Goal: Find specific page/section: Find specific page/section

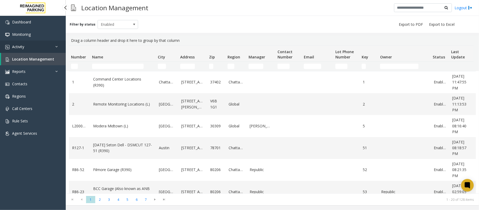
click at [16, 44] on span "Activity" at bounding box center [18, 46] width 12 height 5
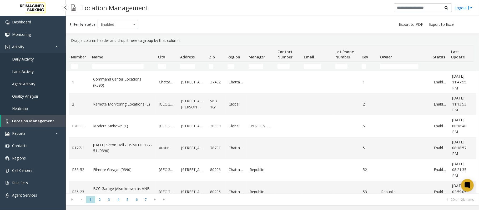
click at [23, 60] on span "Daily Activity" at bounding box center [23, 59] width 22 height 5
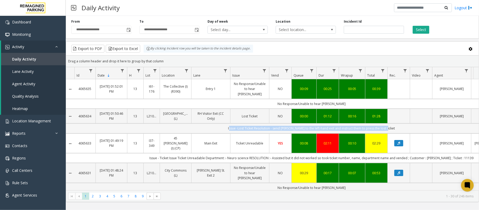
drag, startPoint x: 466, startPoint y: 125, endPoint x: 458, endPoint y: 123, distance: 8.6
click at [458, 123] on td "Issue -Lost Ticket Resolution - send [PERSON_NAME] to the left-hand exit and in…" at bounding box center [311, 128] width 474 height 10
drag, startPoint x: 466, startPoint y: 148, endPoint x: 454, endPoint y: 150, distance: 11.9
click at [454, 153] on td "Issue - Ticket Issue Ticket Unreadable Department :- Neuro science RESOLUTION :…" at bounding box center [311, 158] width 474 height 10
copy td "11139"
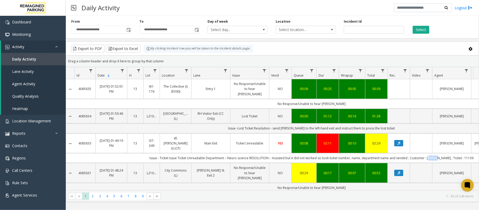
drag, startPoint x: 440, startPoint y: 148, endPoint x: 434, endPoint y: 148, distance: 6.3
click at [434, 153] on td "Issue - Ticket Issue Ticket Unreadable Department :- Neuro science RESOLUTION :…" at bounding box center [311, 158] width 474 height 10
copy td "[PERSON_NAME]"
drag, startPoint x: 215, startPoint y: 148, endPoint x: 258, endPoint y: 150, distance: 42.1
click at [258, 153] on td "Issue - Ticket Issue Ticket Unreadable Department :- Neuro science RESOLUTION :…" at bounding box center [311, 158] width 474 height 10
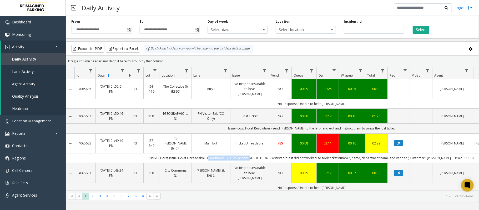
copy td "Department :- Neuro science"
click at [247, 153] on td "Issue - Ticket Issue Ticket Unreadable Department :- Neuro science RESOLUTION :…" at bounding box center [311, 158] width 474 height 10
drag, startPoint x: 159, startPoint y: 147, endPoint x: 192, endPoint y: 149, distance: 32.7
click at [192, 153] on td "Issue - Ticket Issue Ticket Unreadable Department :- Neuro science RESOLUTION :…" at bounding box center [311, 158] width 474 height 10
click at [198, 153] on td "Issue - Ticket Issue Ticket Unreadable Department :- Neuro science RESOLUTION :…" at bounding box center [311, 158] width 474 height 10
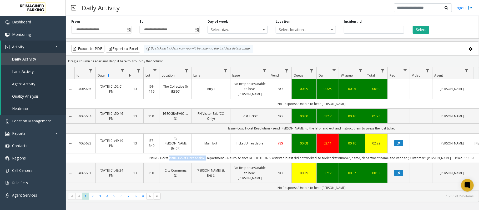
drag, startPoint x: 179, startPoint y: 148, endPoint x: 214, endPoint y: 150, distance: 35.2
click at [214, 153] on td "Issue - Ticket Issue Ticket Unreadable Department :- Neuro science RESOLUTION :…" at bounding box center [311, 158] width 474 height 10
copy td "Issue Ticket Unreadable"
drag, startPoint x: 259, startPoint y: 150, endPoint x: 278, endPoint y: 149, distance: 18.7
click at [278, 153] on td "Issue - Ticket Issue Ticket Unreadable Department :- Neuro science RESOLUTION :…" at bounding box center [311, 158] width 474 height 10
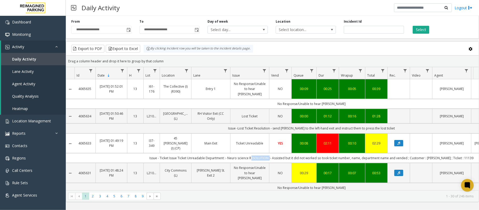
copy td "RESOLUTION"
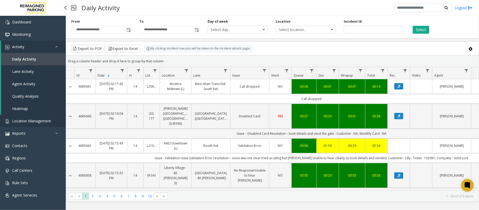
click at [24, 119] on span "Location Management" at bounding box center [31, 120] width 39 height 5
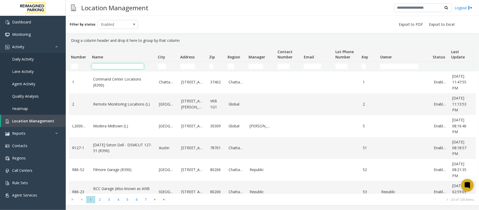
click at [118, 66] on input "Name Filter" at bounding box center [118, 66] width 52 height 5
click at [103, 69] on td "Name Filter" at bounding box center [123, 65] width 66 height 9
click at [104, 67] on input "Name Filter" at bounding box center [118, 66] width 52 height 5
click at [39, 121] on span "Location Management" at bounding box center [33, 120] width 42 height 5
click at [105, 66] on input "Name Filter" at bounding box center [118, 66] width 52 height 5
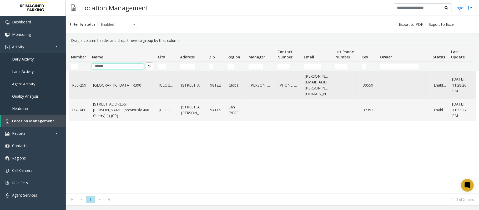
type input "******"
click at [114, 83] on link "[GEOGRAPHIC_DATA] (R390)" at bounding box center [122, 85] width 59 height 6
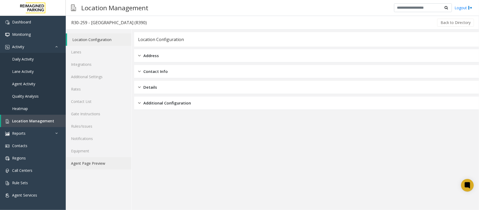
click at [109, 164] on link "Agent Page Preview" at bounding box center [98, 163] width 65 height 12
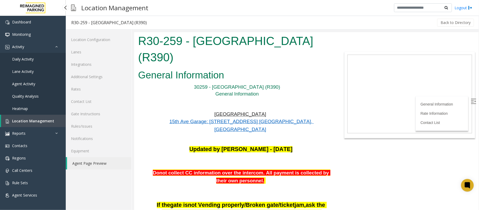
click at [43, 121] on span "Location Management" at bounding box center [33, 120] width 42 height 5
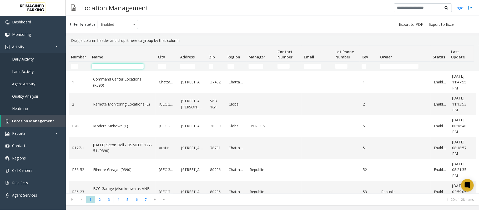
click at [112, 66] on input "Name Filter" at bounding box center [118, 66] width 52 height 5
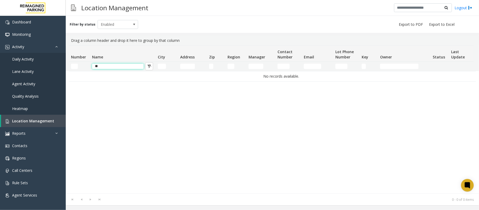
type input "*"
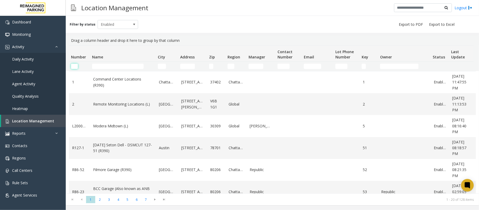
click at [76, 67] on input "Number Filter" at bounding box center [74, 66] width 7 height 5
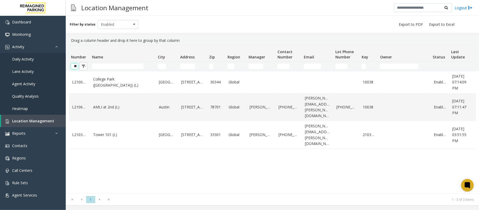
type input "*"
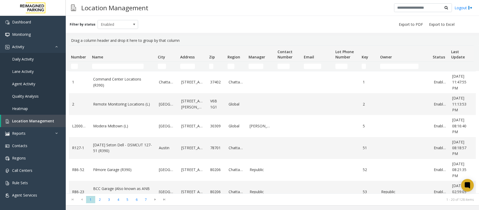
click at [126, 67] on input "Name Filter" at bounding box center [118, 66] width 52 height 5
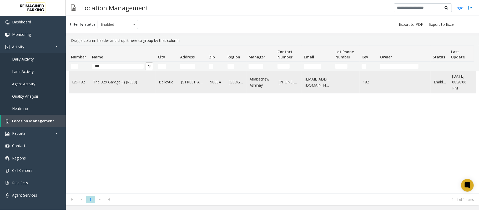
type input "***"
click at [115, 87] on td "The 929 Garage (I) (R390)" at bounding box center [123, 82] width 66 height 22
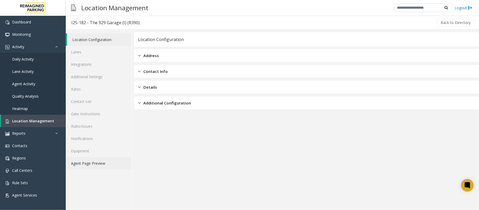
click at [93, 163] on link "Agent Page Preview" at bounding box center [98, 163] width 65 height 12
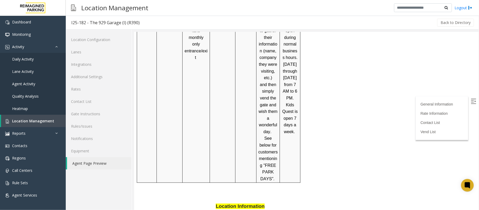
scroll to position [911, 0]
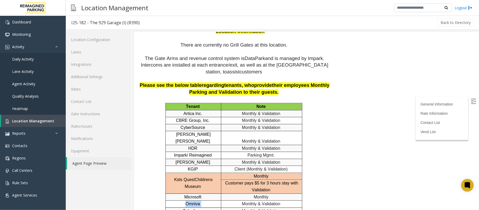
drag, startPoint x: 202, startPoint y: 95, endPoint x: 176, endPoint y: 95, distance: 25.2
click at [176, 200] on p "Omniva" at bounding box center [193, 203] width 52 height 7
copy p "Omniva"
